Goal: Communication & Community: Answer question/provide support

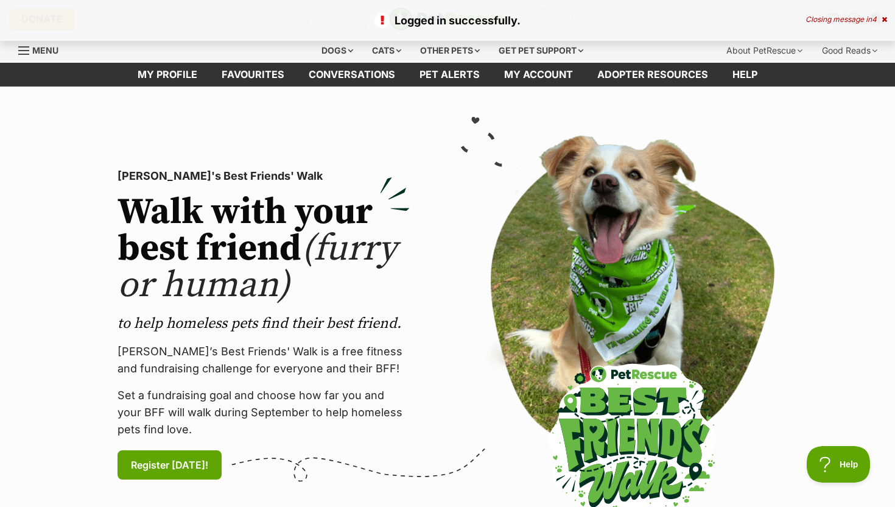
click at [882, 19] on icon at bounding box center [884, 19] width 5 height 7
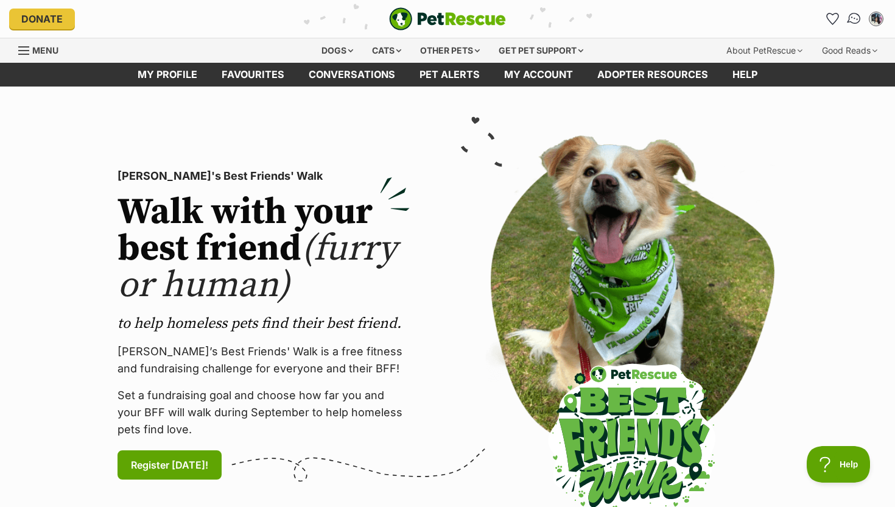
click at [853, 23] on img "Conversations" at bounding box center [855, 19] width 16 height 16
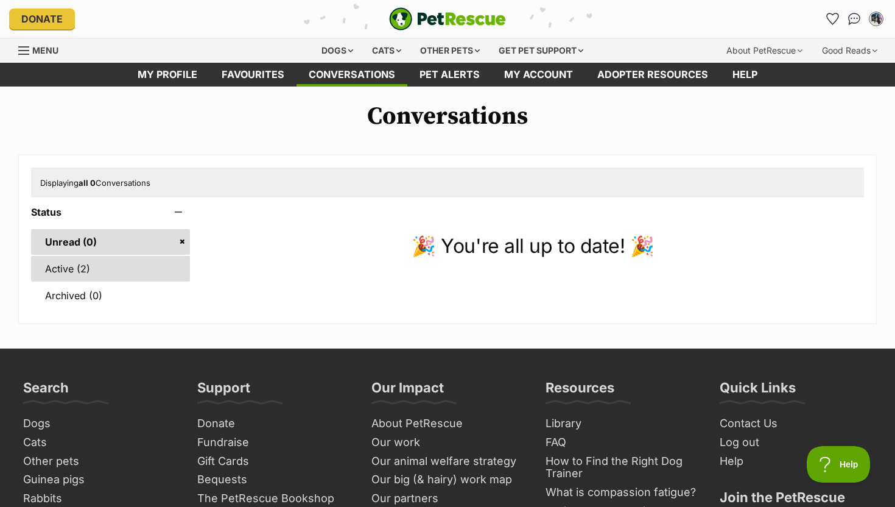
click at [121, 271] on link "Active (2)" at bounding box center [110, 269] width 159 height 26
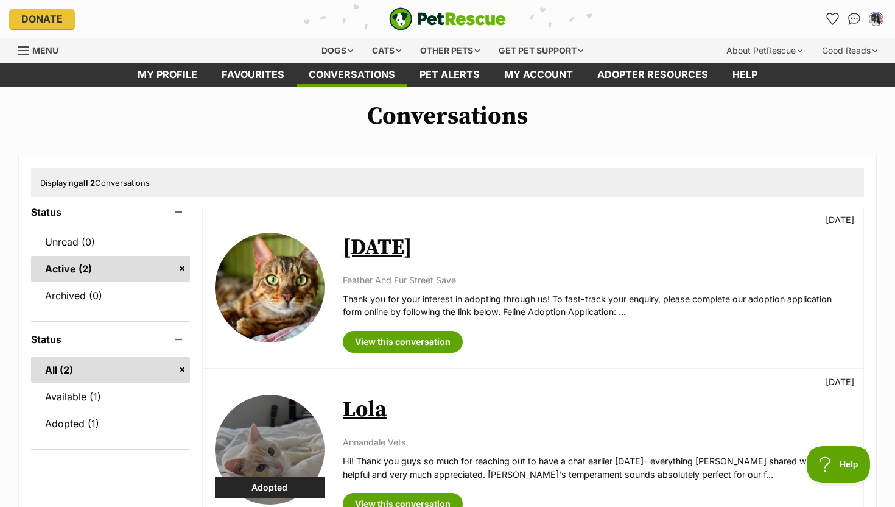
click at [356, 250] on link "Raja" at bounding box center [377, 247] width 69 height 27
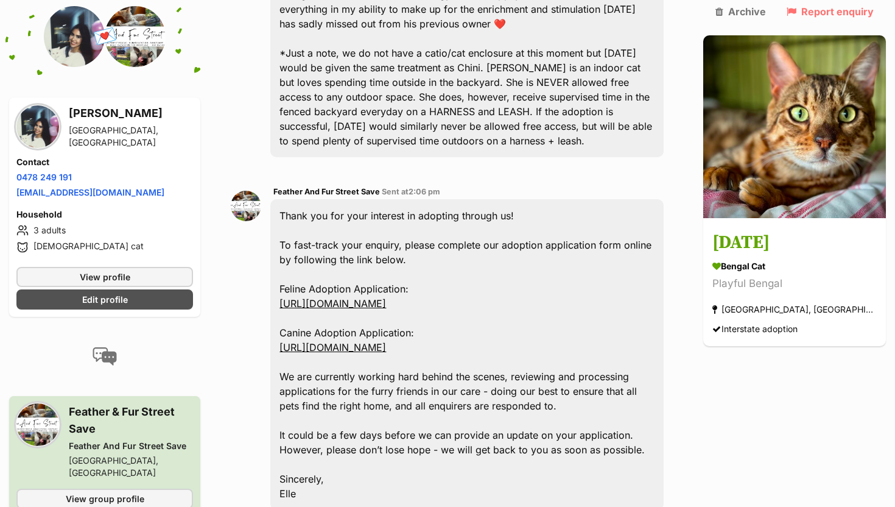
scroll to position [1393, 0]
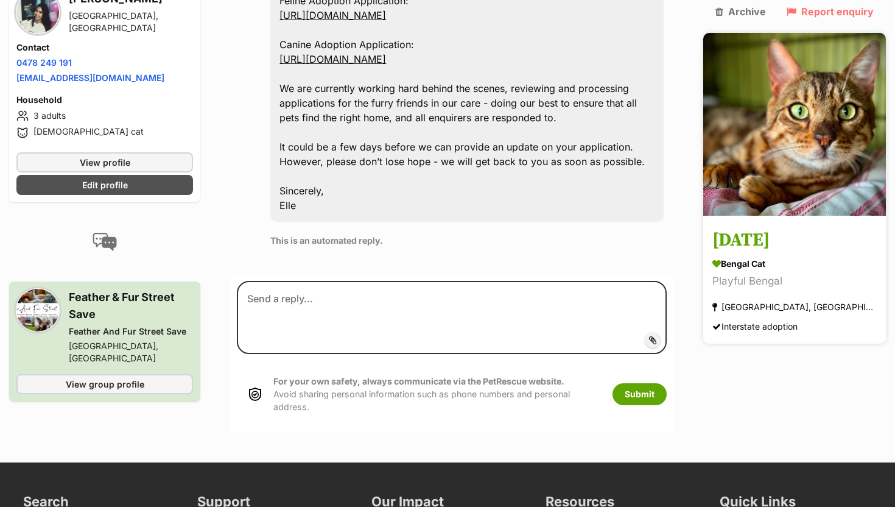
click at [765, 227] on h3 "[DATE]" at bounding box center [795, 240] width 164 height 27
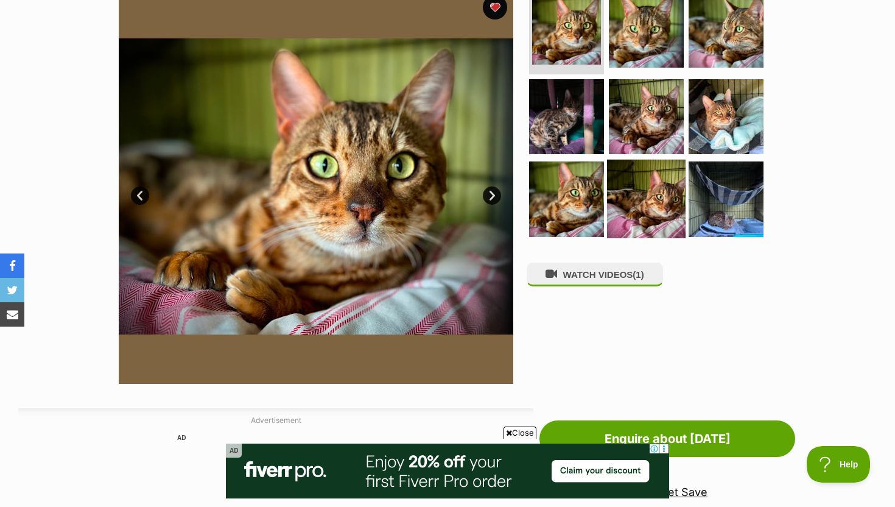
scroll to position [230, 0]
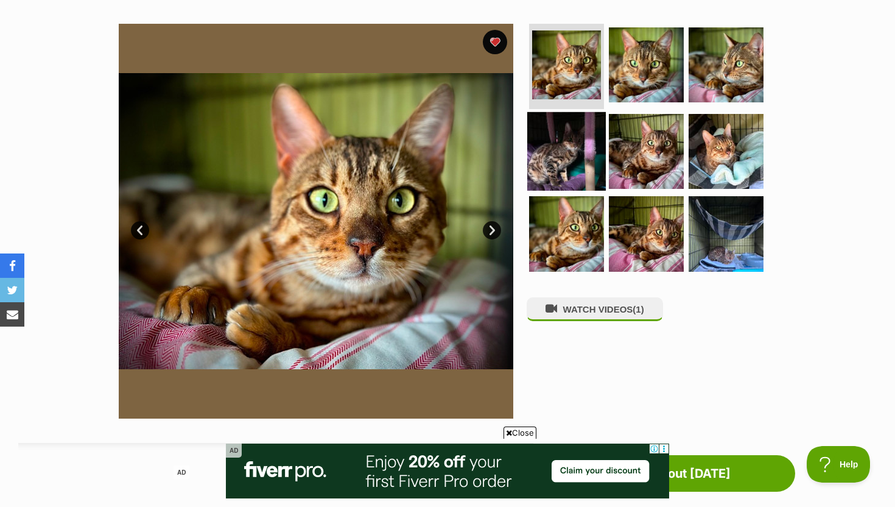
click at [546, 155] on img at bounding box center [567, 150] width 79 height 79
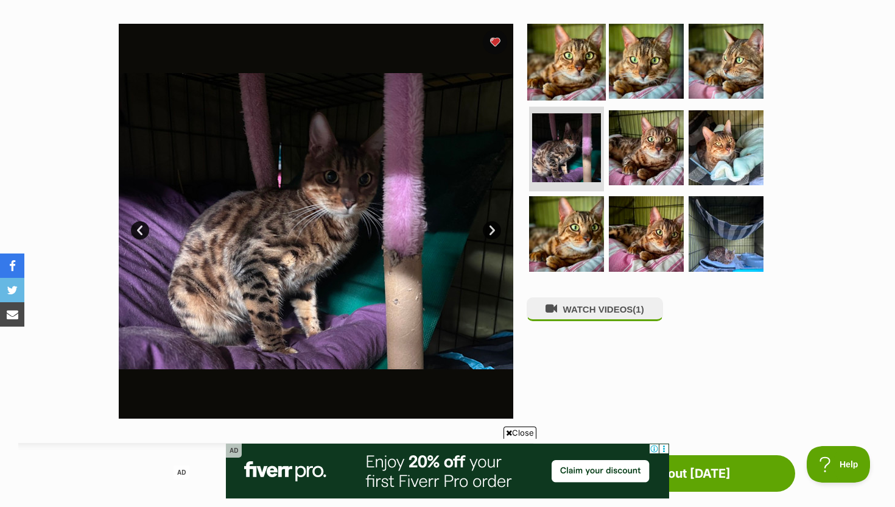
click at [570, 73] on img at bounding box center [567, 61] width 79 height 79
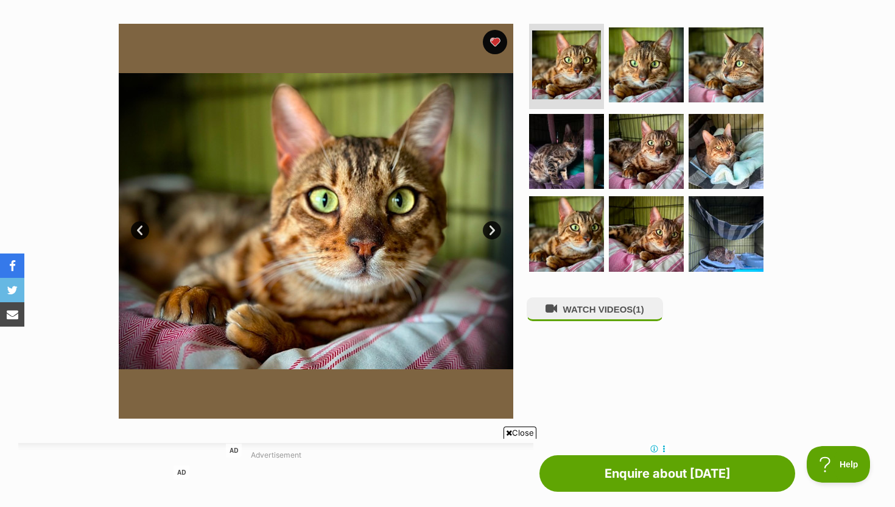
scroll to position [0, 0]
